Goal: Information Seeking & Learning: Learn about a topic

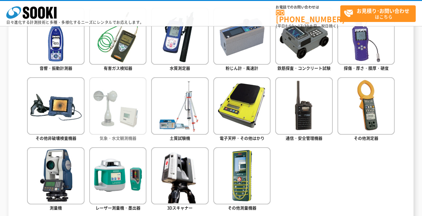
scroll to position [346, 0]
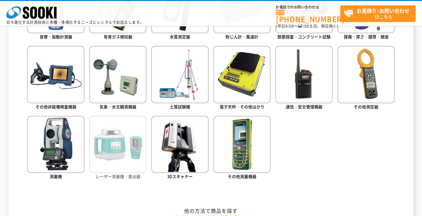
click at [122, 160] on img at bounding box center [117, 144] width 57 height 57
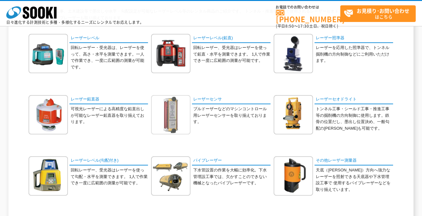
scroll to position [8, 0]
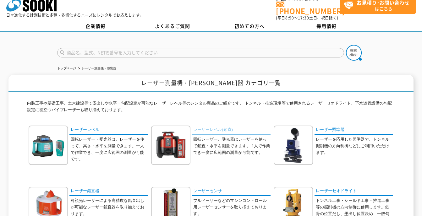
click at [226, 126] on link "レーザーレベル(鉛直)" at bounding box center [231, 130] width 79 height 9
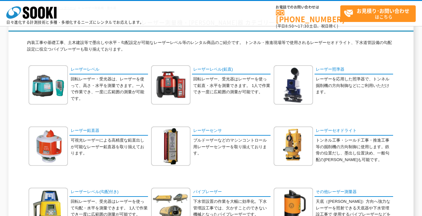
scroll to position [102, 0]
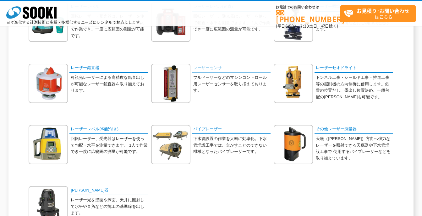
click at [214, 64] on link "レーザーセンサ" at bounding box center [231, 68] width 79 height 9
click at [340, 69] on link "レーザーセオドライト" at bounding box center [353, 68] width 79 height 9
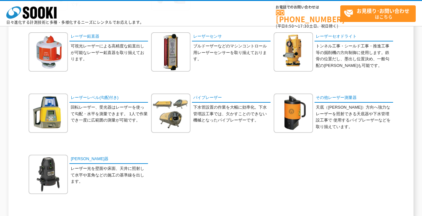
scroll to position [165, 0]
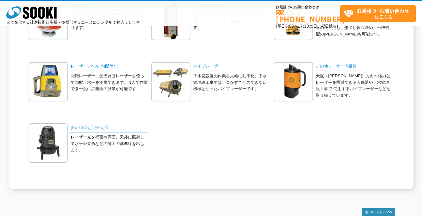
click at [80, 127] on link "墨出器" at bounding box center [108, 127] width 79 height 9
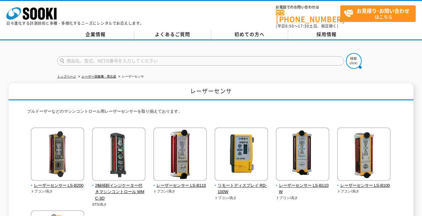
scroll to position [63, 0]
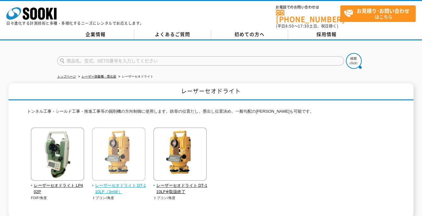
scroll to position [87, 0]
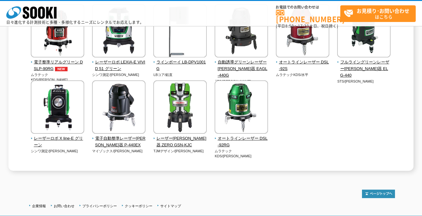
scroll to position [63, 0]
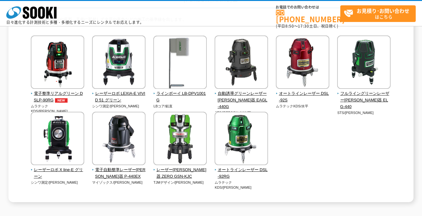
click at [368, 154] on div "電子整準リアルグリーン DSLP-90RG ムラテックKDS/墨出 LBコア/鉛直" at bounding box center [211, 116] width 368 height 162
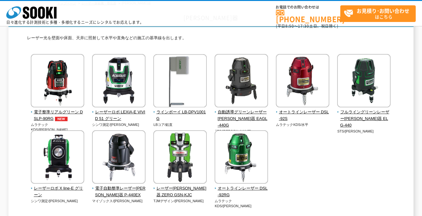
scroll to position [107, 0]
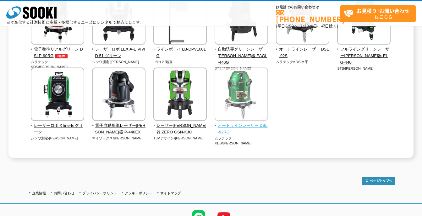
click at [244, 127] on span "オートラインレーザー DSL-92RG" at bounding box center [242, 129] width 54 height 13
click at [258, 127] on span "オートラインレーザー DSL-92RG" at bounding box center [242, 129] width 54 height 13
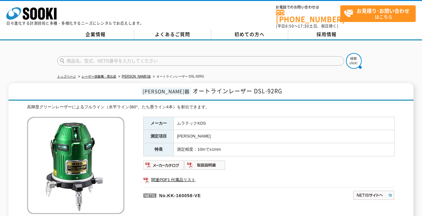
click at [385, 57] on div at bounding box center [211, 56] width 422 height 30
click at [395, 78] on div "トップページ レーザー測量機・[PERSON_NAME]器 [PERSON_NAME]器 オートラインレーザー DSL-92RG [PERSON_NAME]器…" at bounding box center [211, 177] width 422 height 273
